Goal: Information Seeking & Learning: Find specific fact

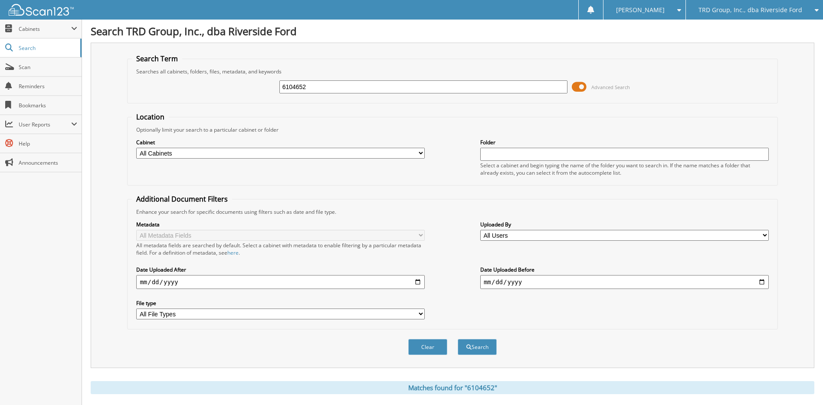
click at [364, 92] on input "6104652" at bounding box center [424, 86] width 289 height 13
type input "="
click at [352, 86] on input "6104429" at bounding box center [424, 86] width 289 height 13
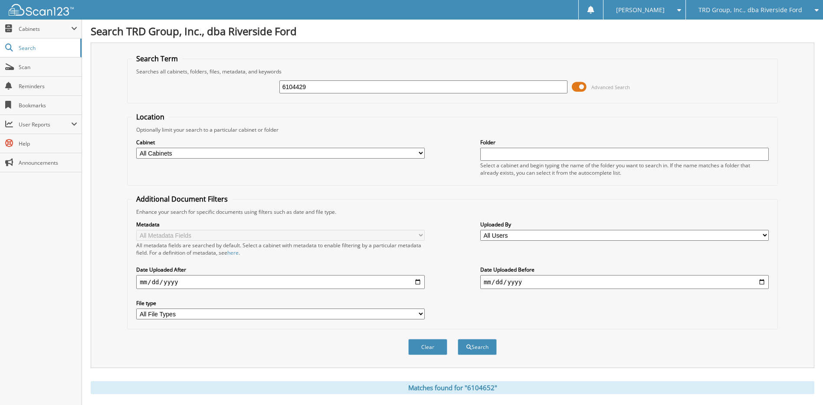
type input "6104429"
click at [458, 339] on button "Search" at bounding box center [477, 347] width 39 height 16
